Goal: Download file/media

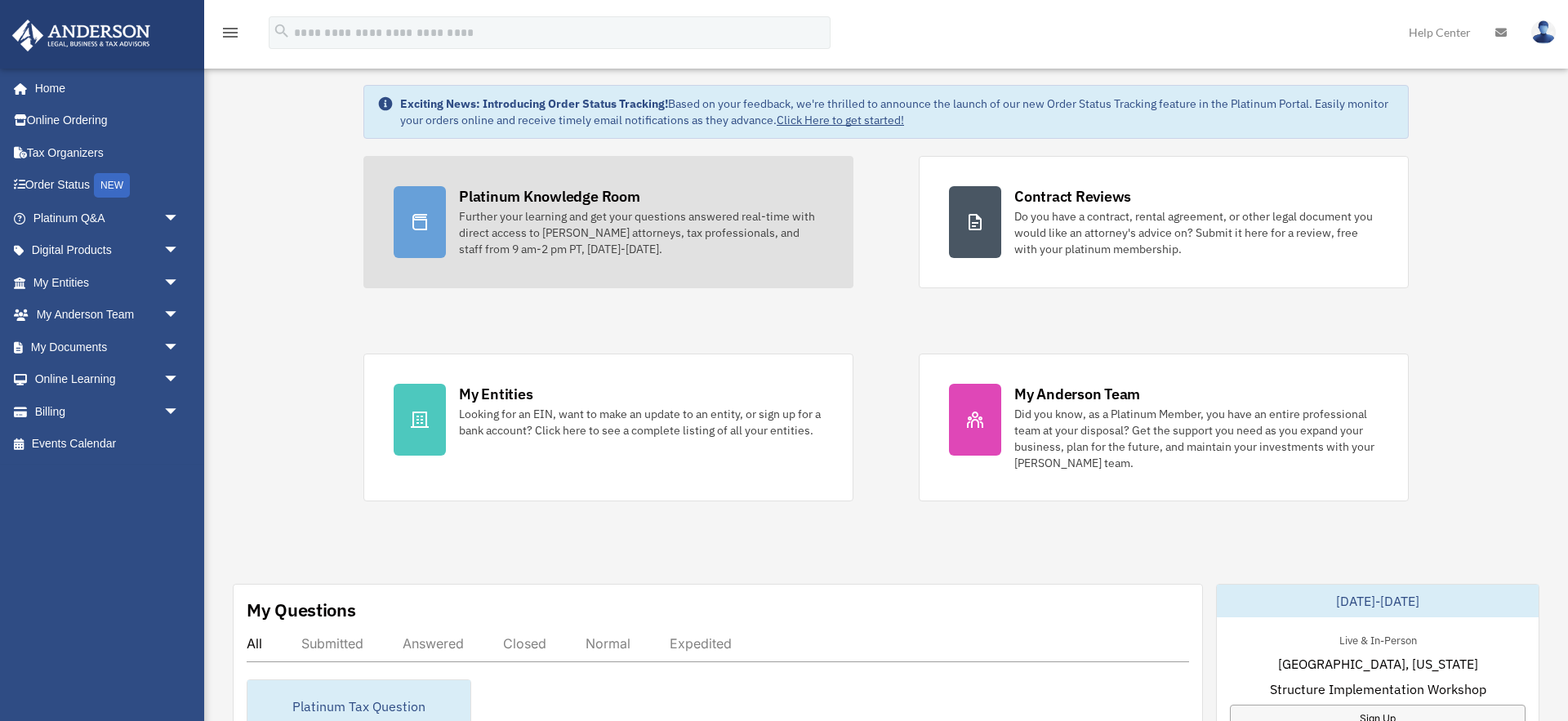
scroll to position [41, 0]
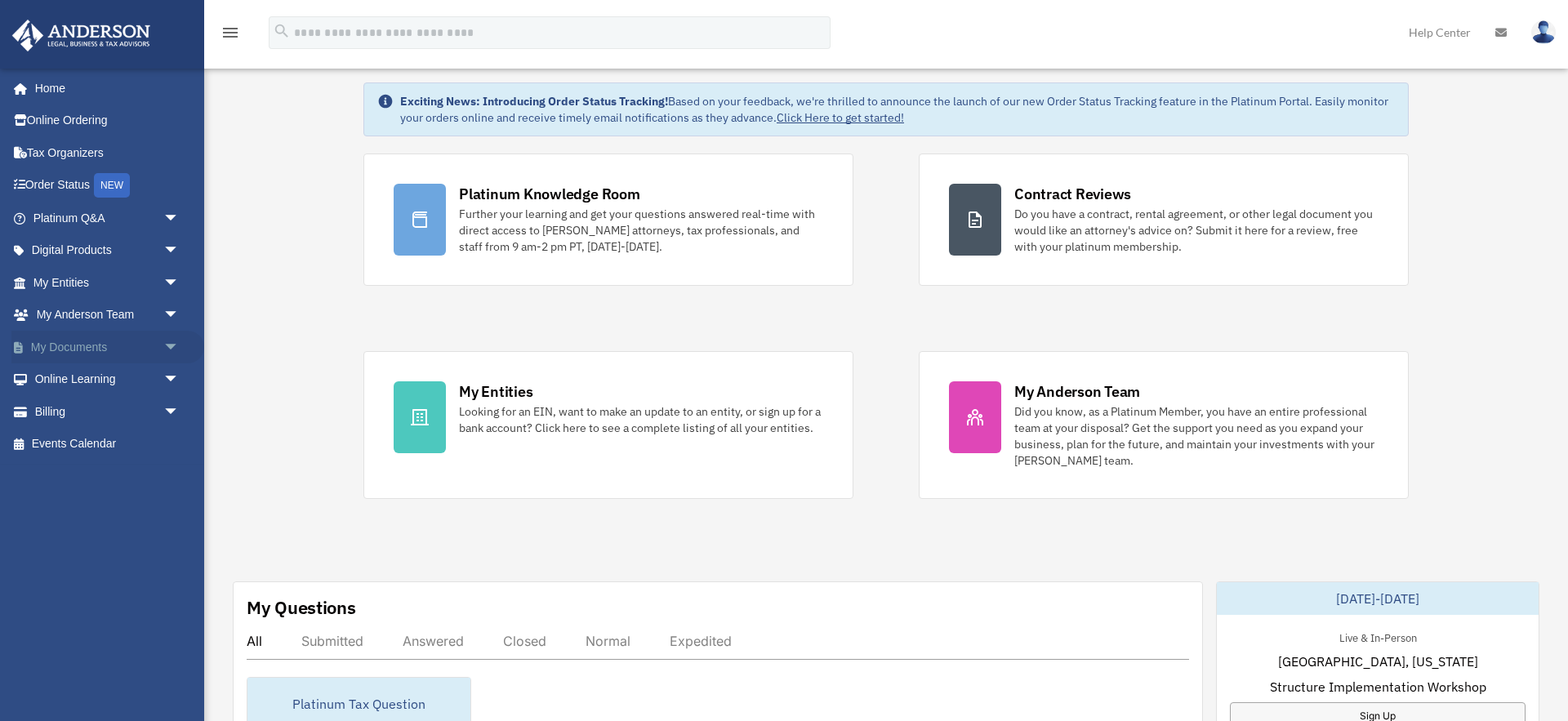
click at [167, 341] on span "arrow_drop_down" at bounding box center [179, 347] width 32 height 33
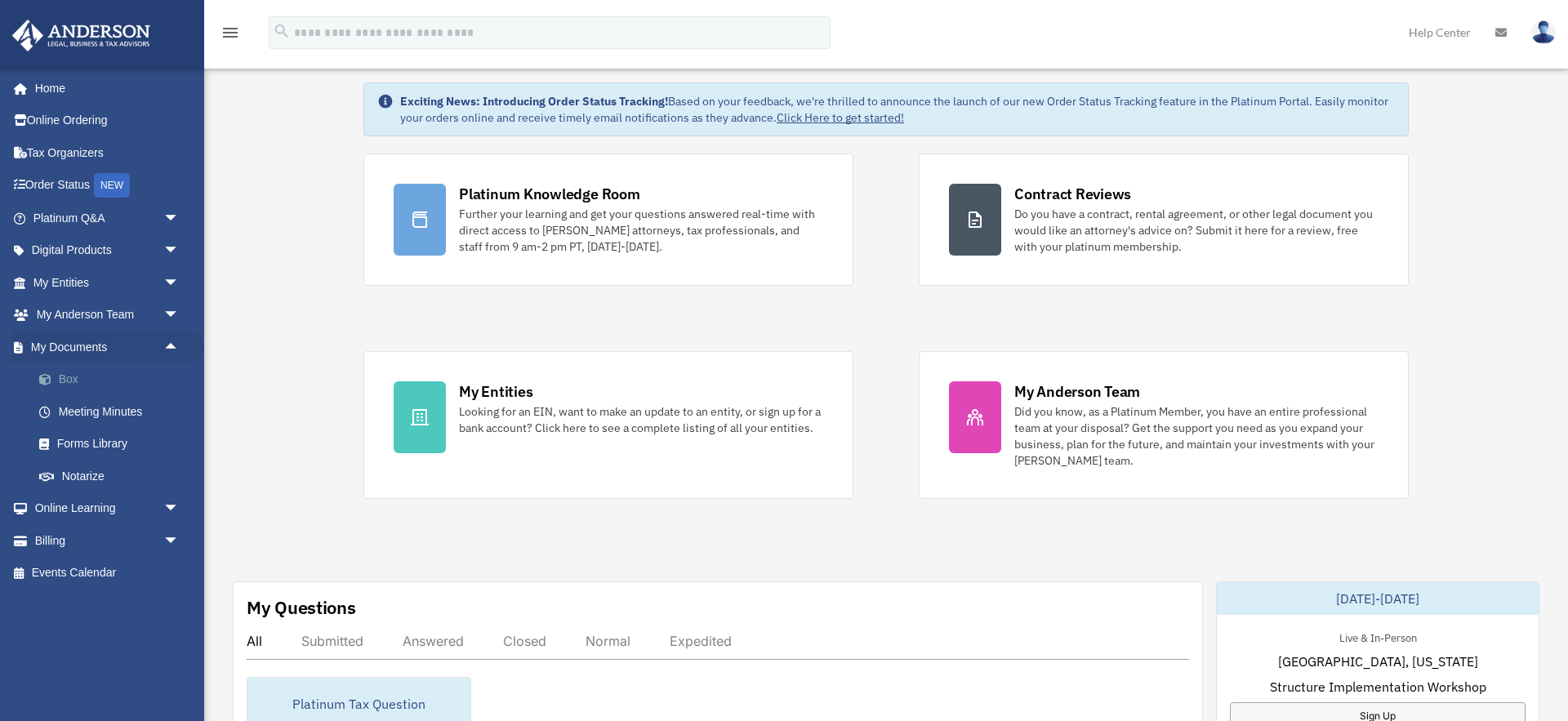
click at [120, 385] on link "Box" at bounding box center [114, 380] width 181 height 32
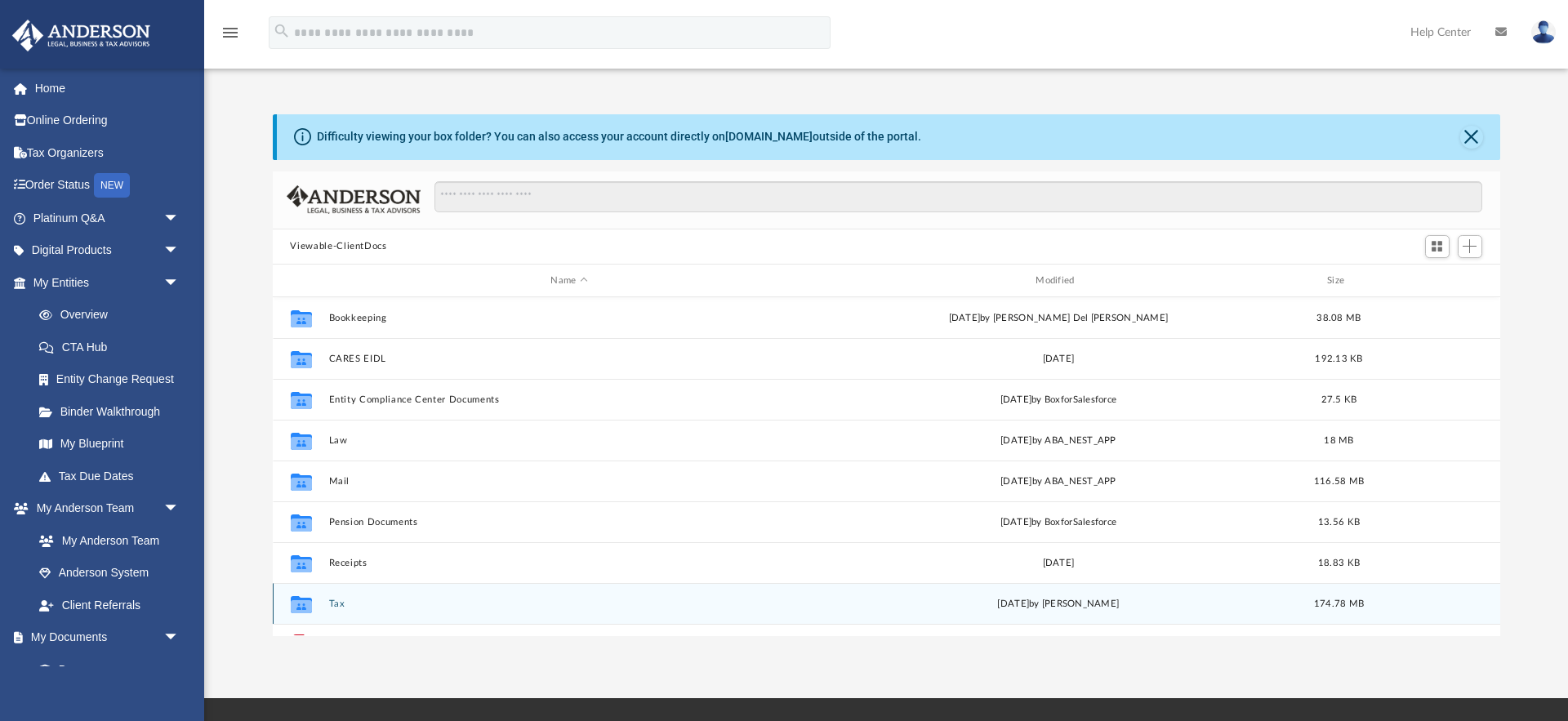
click at [341, 601] on button "Tax" at bounding box center [569, 604] width 482 height 11
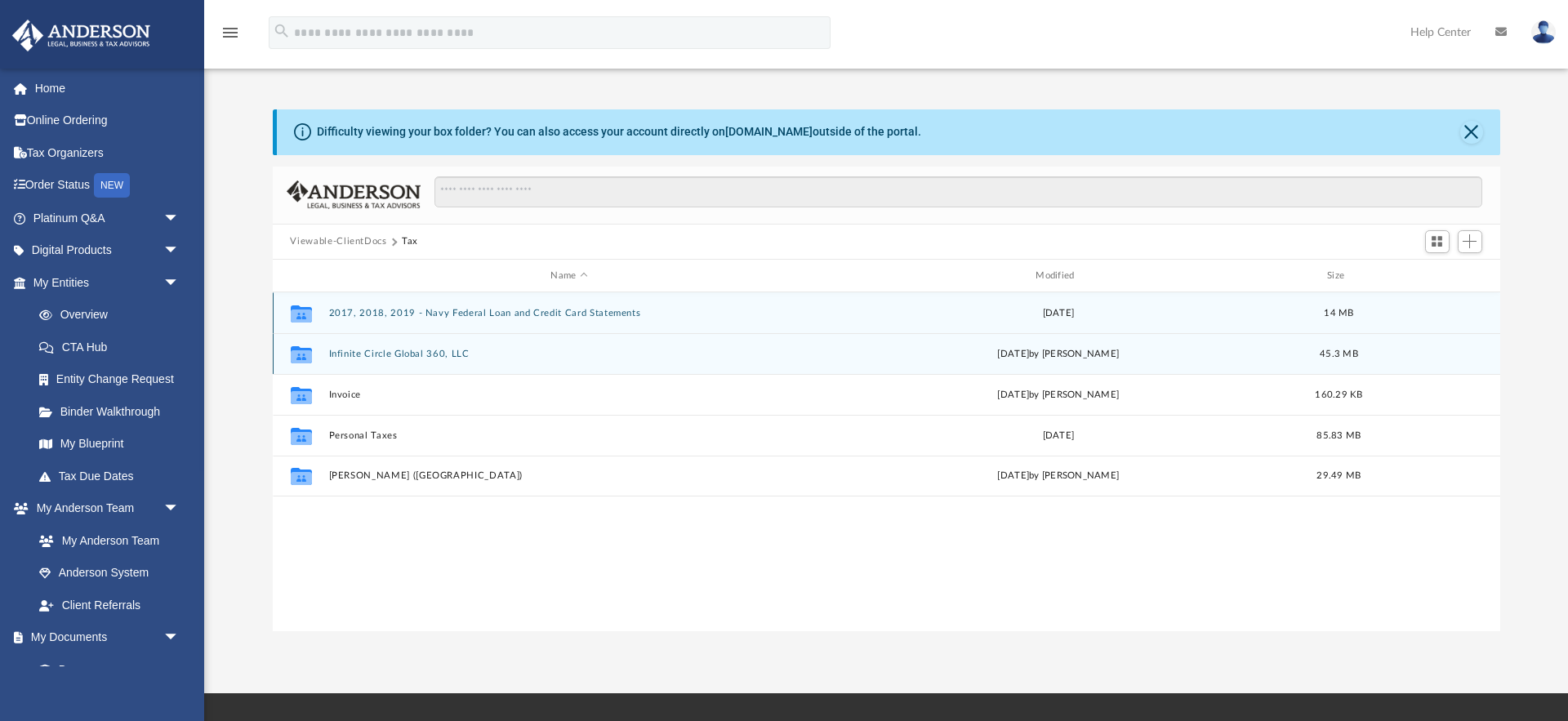
scroll to position [6, 0]
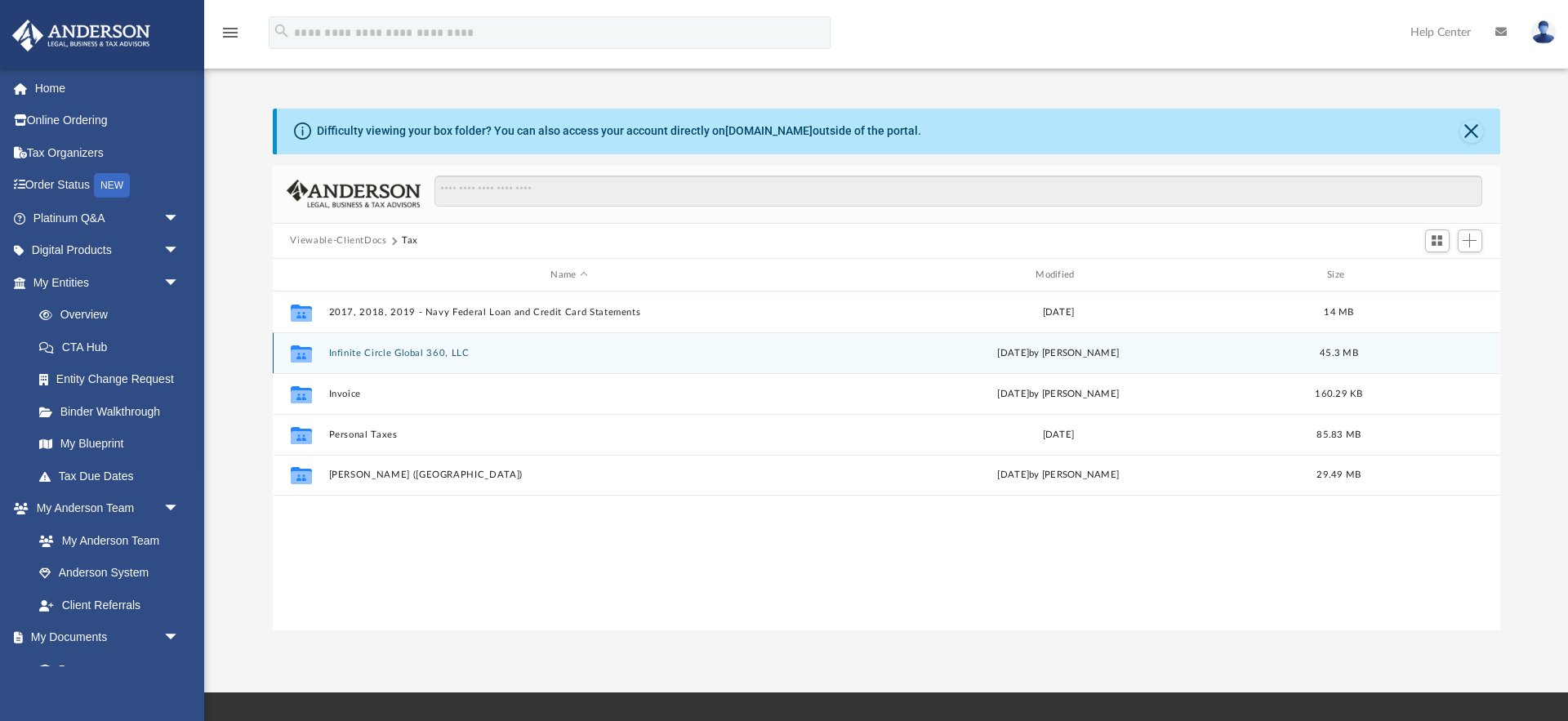
click at [371, 350] on button "Infinite Circle Global 360, LLC" at bounding box center [569, 353] width 482 height 11
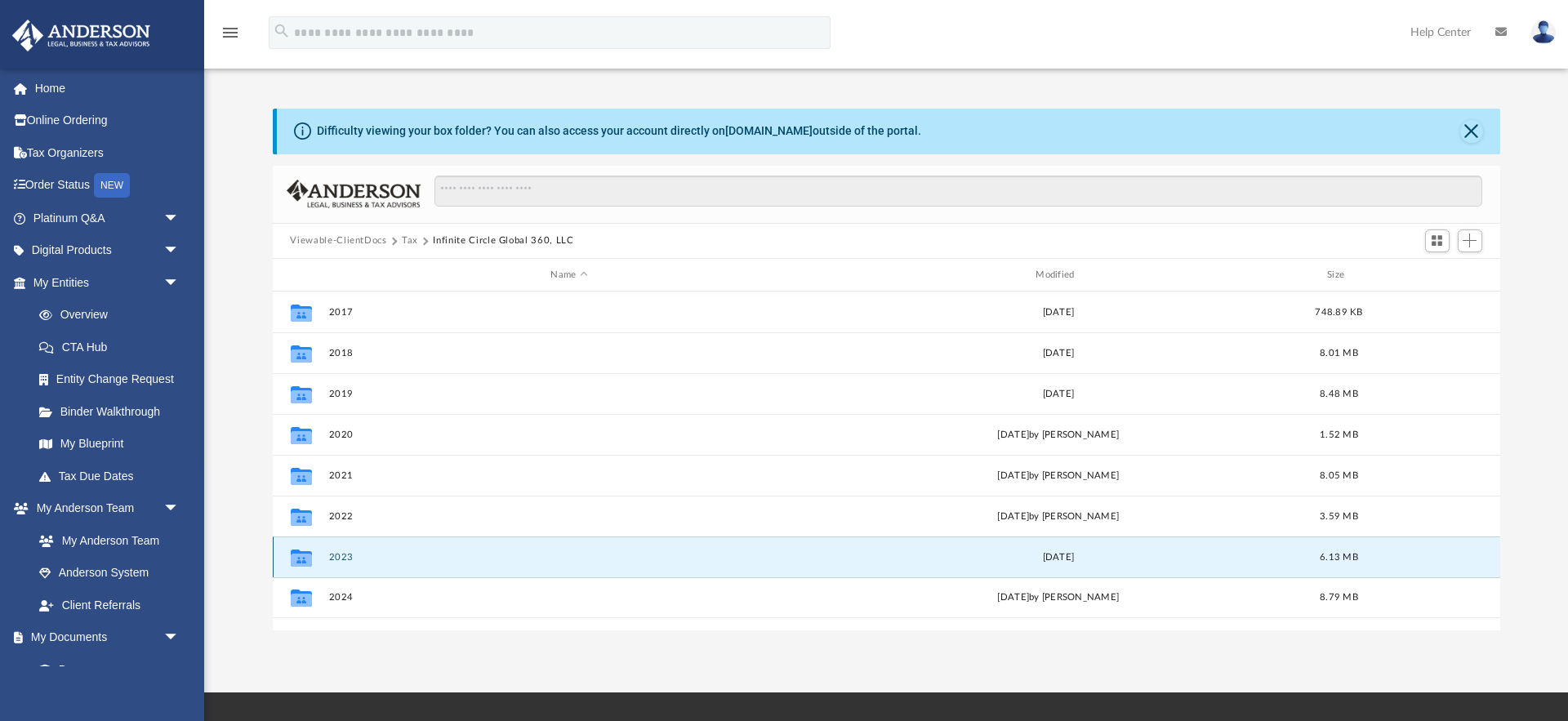
click at [350, 560] on button "2023" at bounding box center [569, 557] width 482 height 11
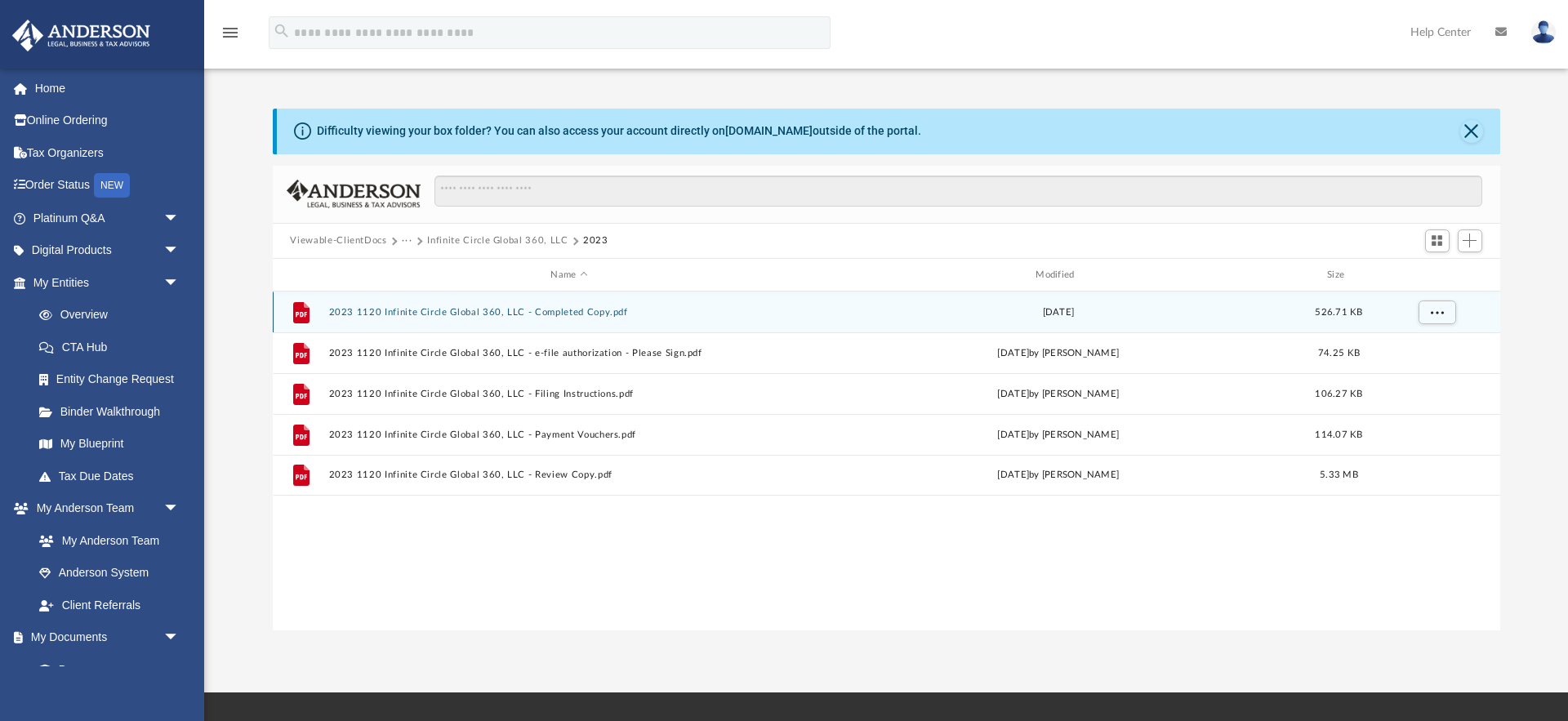
click at [459, 313] on button "2023 1120 Infinite Circle Global 360, LLC - Completed Copy.pdf" at bounding box center [569, 312] width 482 height 11
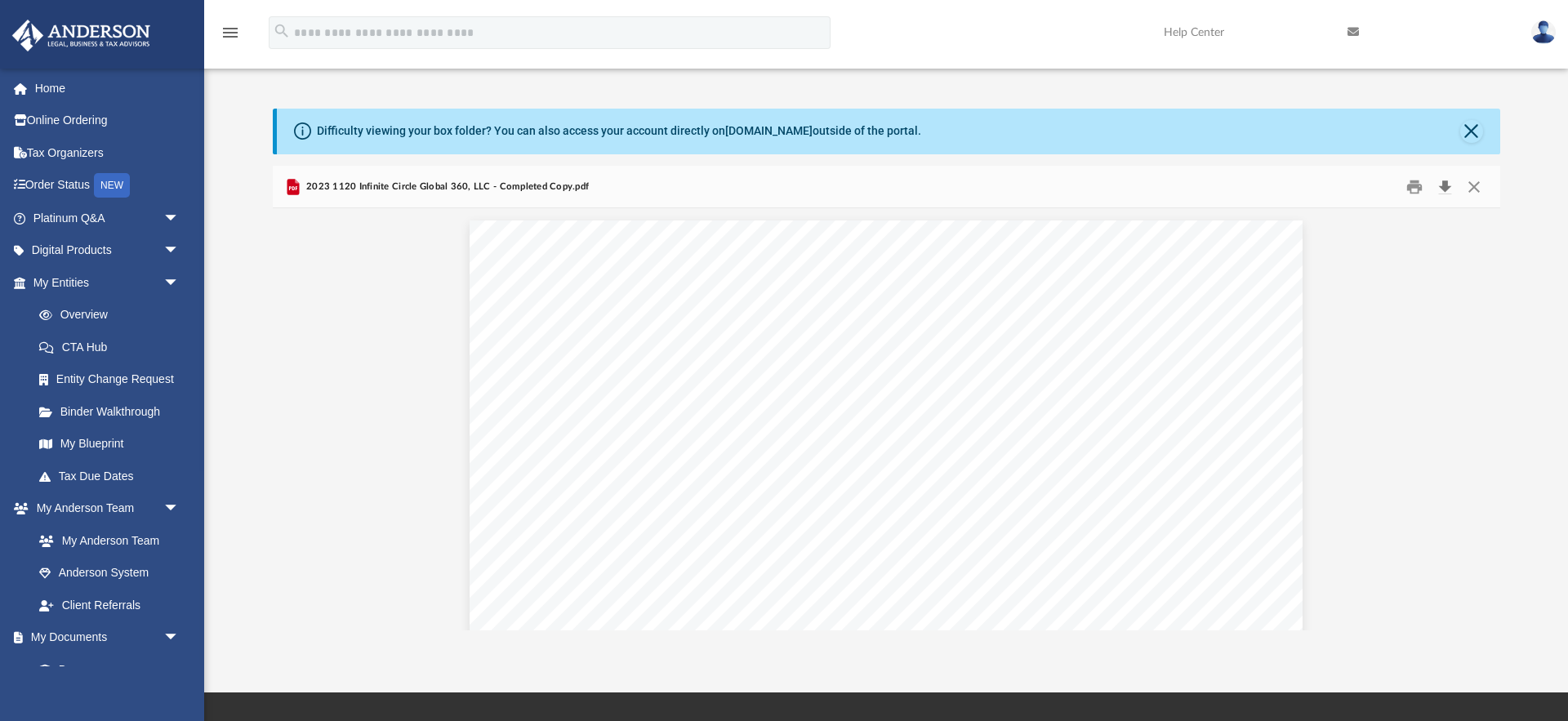
click at [1443, 190] on button "Download" at bounding box center [1445, 186] width 29 height 25
click at [1552, 37] on img at bounding box center [1543, 32] width 24 height 24
click at [1212, 140] on link "Logout" at bounding box center [1277, 142] width 164 height 33
